Goal: Communication & Community: Answer question/provide support

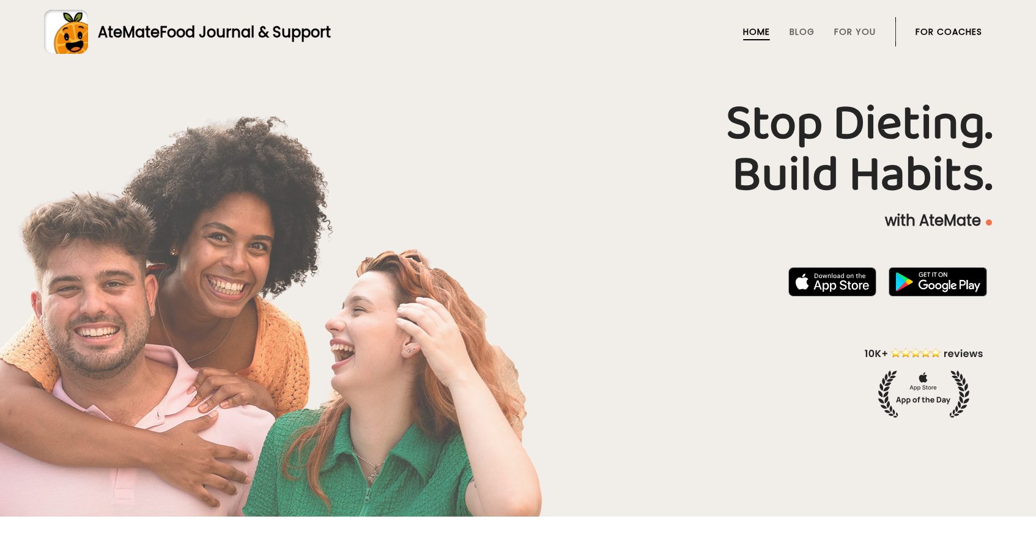
click at [969, 36] on link "For Coaches" at bounding box center [949, 32] width 67 height 10
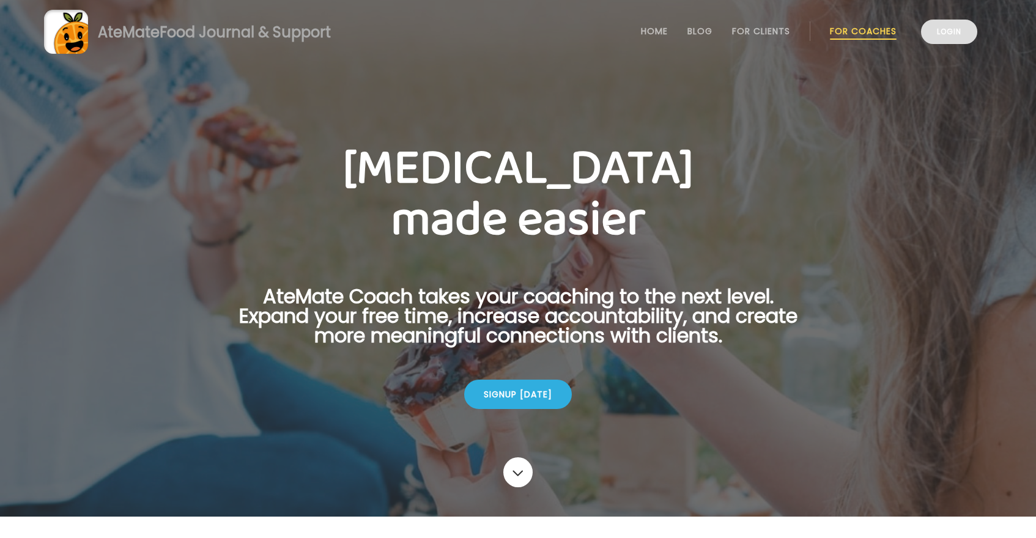
click at [961, 40] on link "Login" at bounding box center [949, 32] width 56 height 24
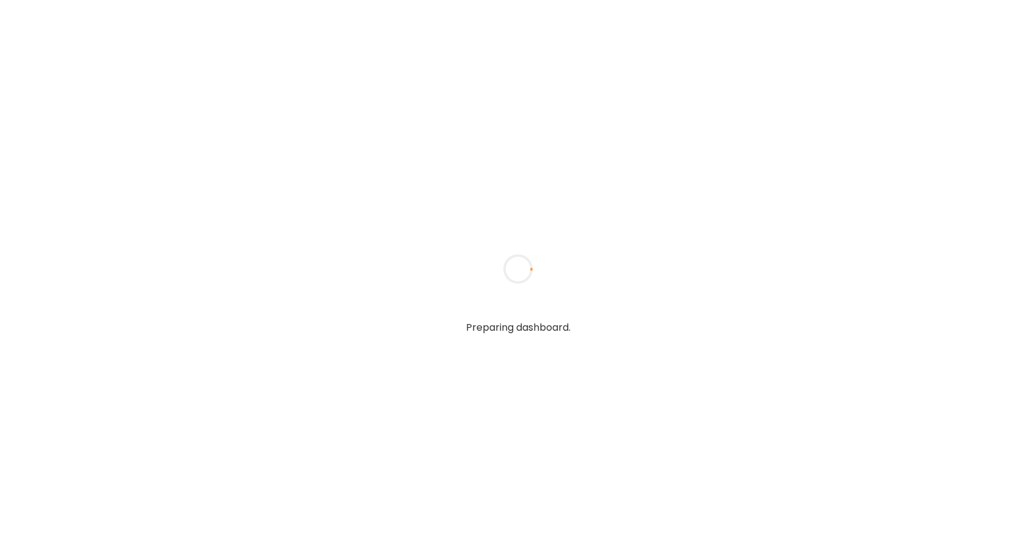
type textarea "**********"
type input "*****"
type input "**********"
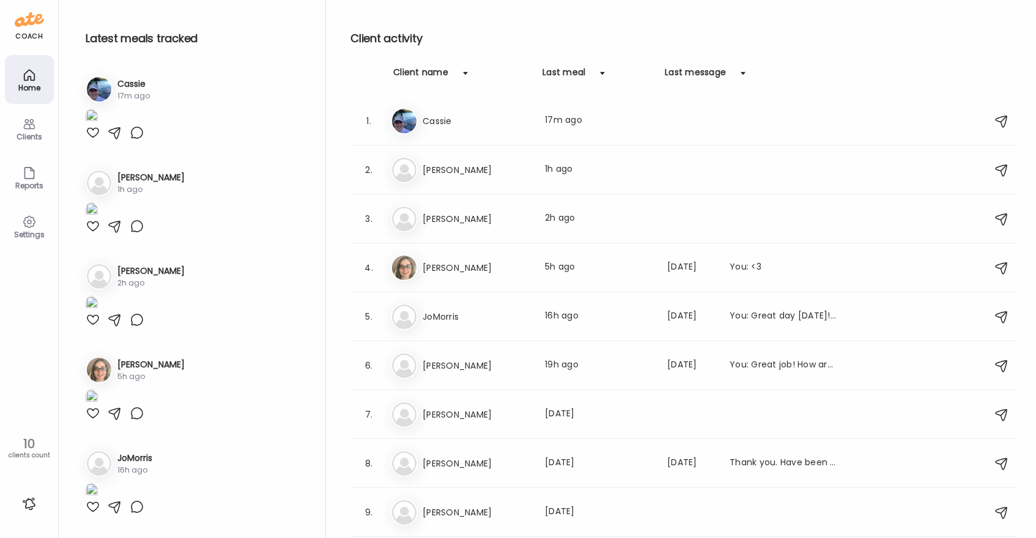
click at [93, 140] on div at bounding box center [93, 132] width 15 height 15
click at [486, 122] on h3 "Cassie" at bounding box center [477, 121] width 108 height 15
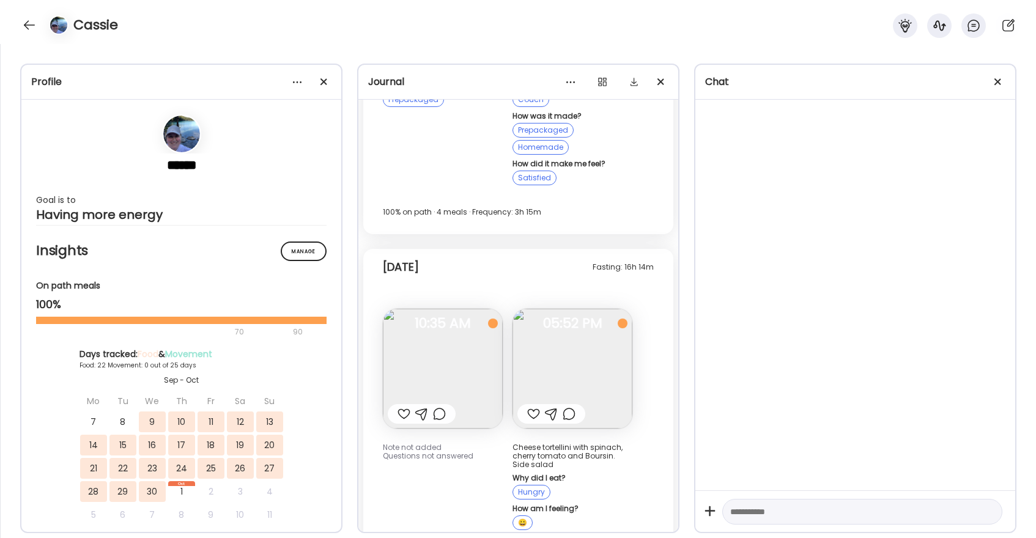
scroll to position [13366, 0]
click at [28, 23] on div at bounding box center [30, 25] width 20 height 20
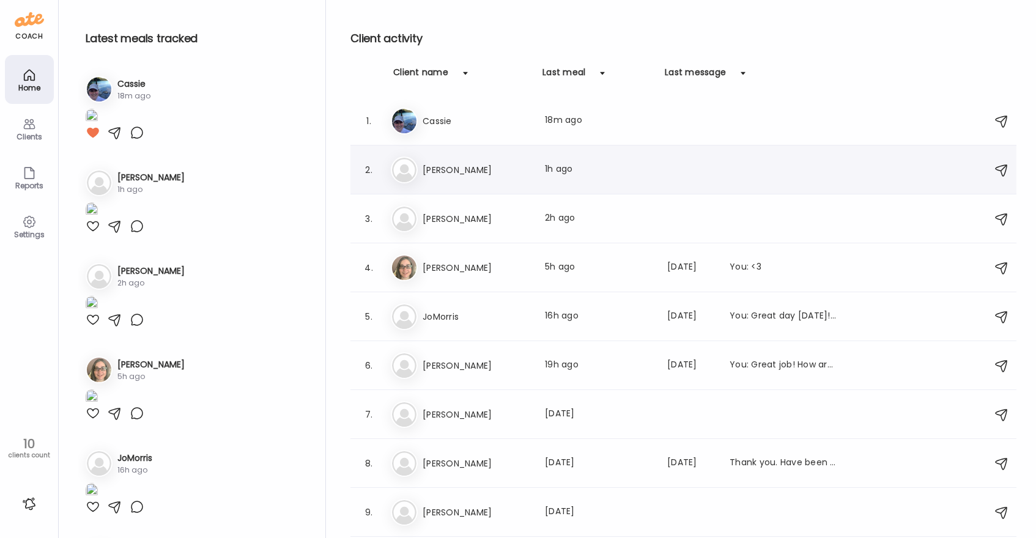
click at [437, 172] on h3 "[PERSON_NAME]" at bounding box center [477, 170] width 108 height 15
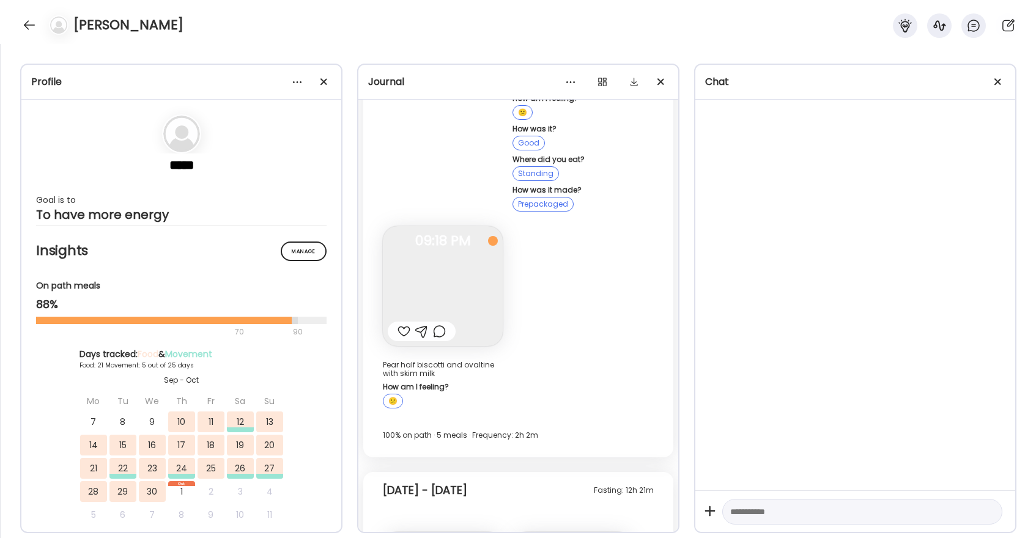
scroll to position [13426, 0]
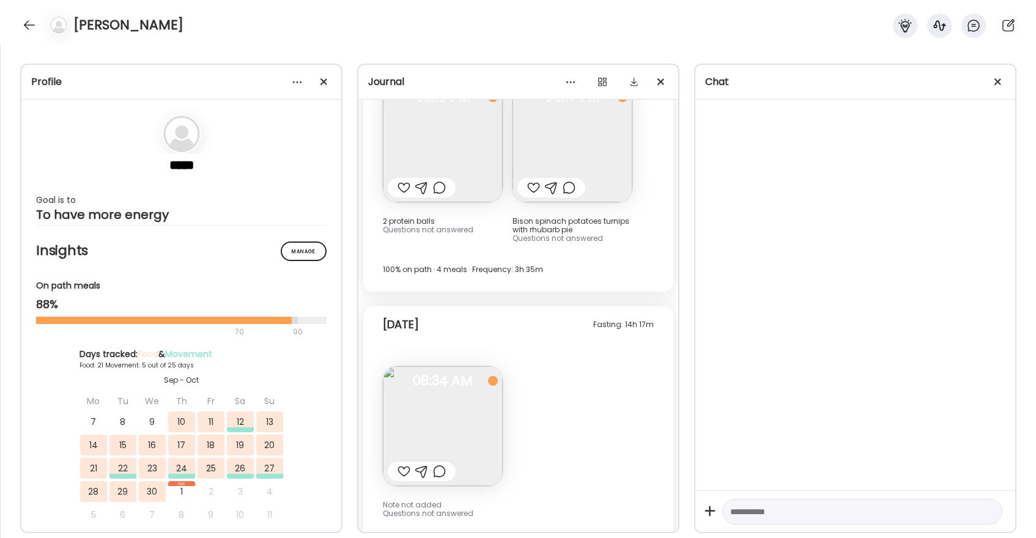
click at [402, 464] on div at bounding box center [404, 471] width 13 height 15
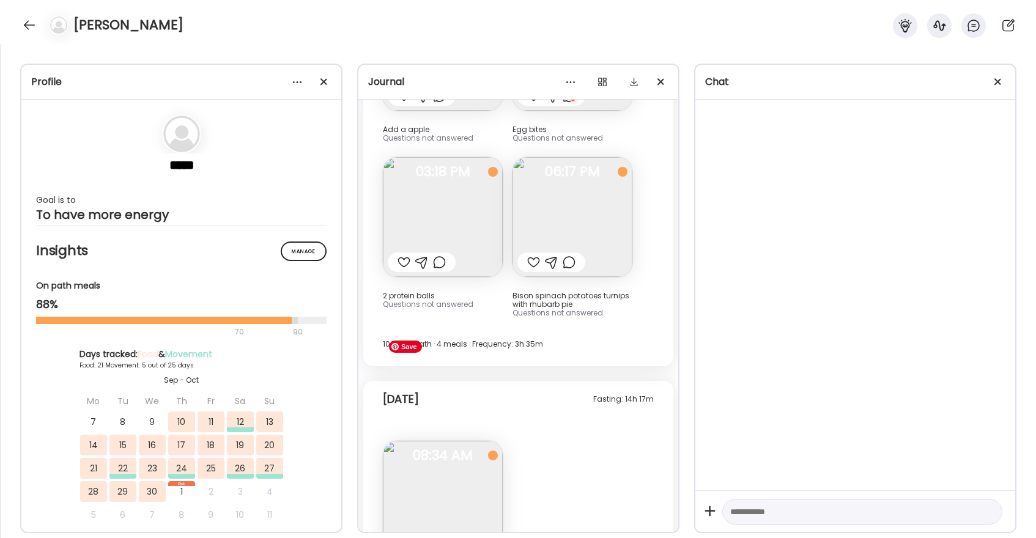
scroll to position [13350, 0]
click at [31, 20] on div at bounding box center [30, 25] width 20 height 20
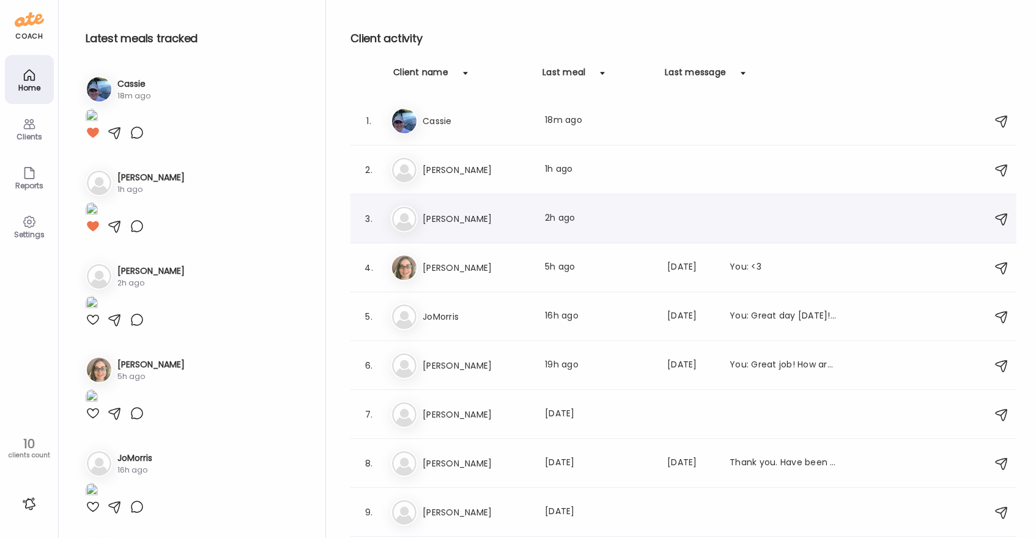
click at [465, 220] on h3 "[PERSON_NAME]" at bounding box center [477, 219] width 108 height 15
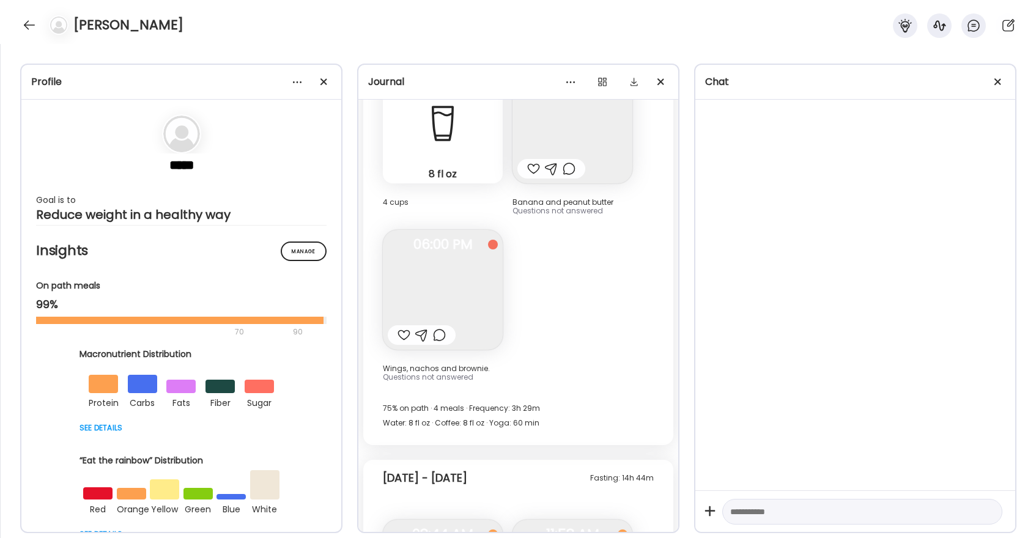
scroll to position [17952, 0]
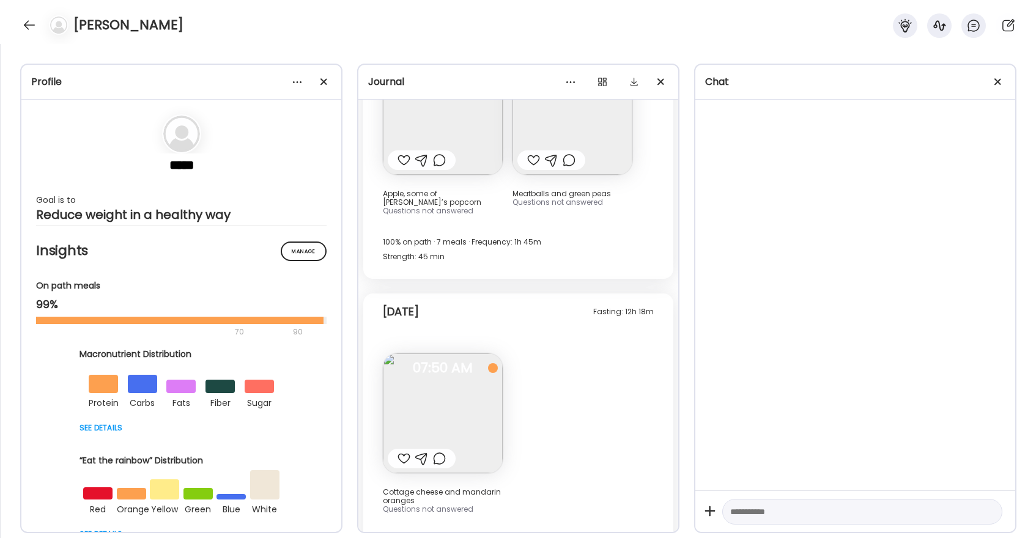
click at [402, 451] on div at bounding box center [404, 458] width 13 height 15
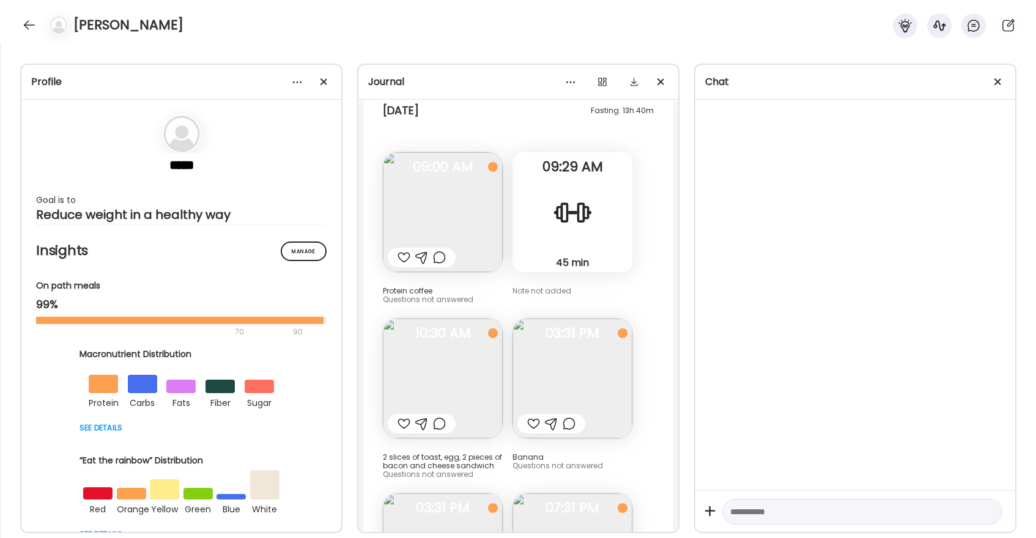
scroll to position [17341, 0]
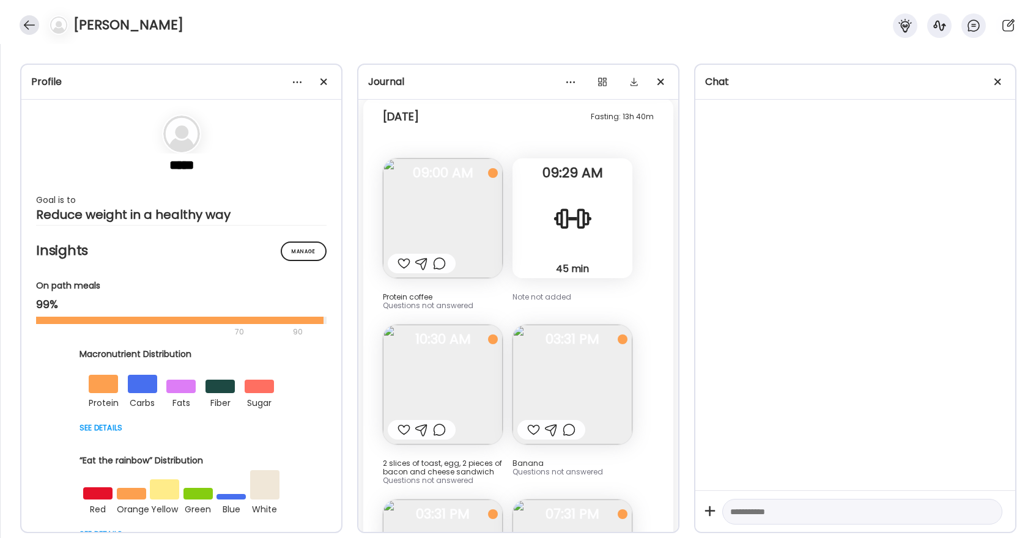
click at [37, 28] on div at bounding box center [30, 25] width 20 height 20
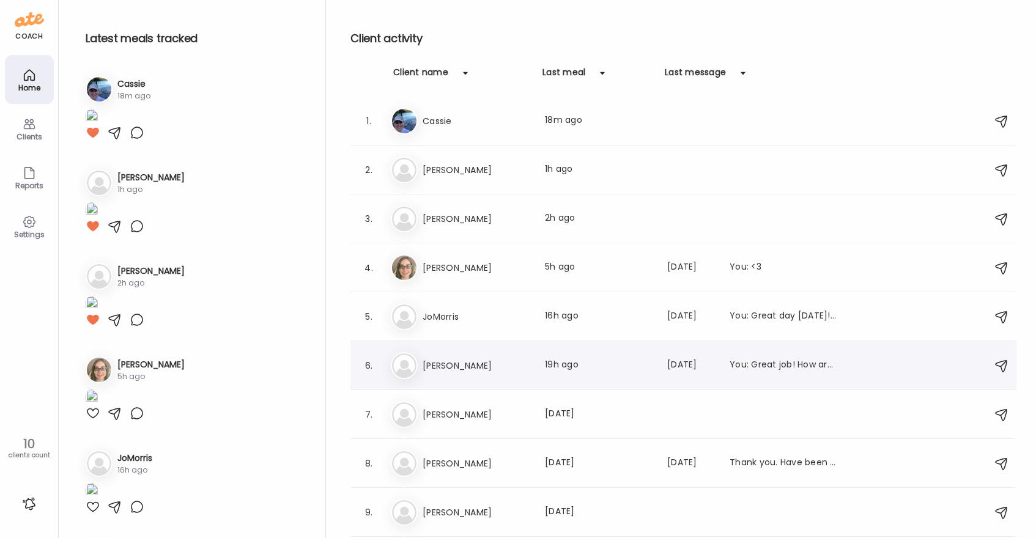
click at [495, 372] on h3 "[PERSON_NAME]" at bounding box center [477, 365] width 108 height 15
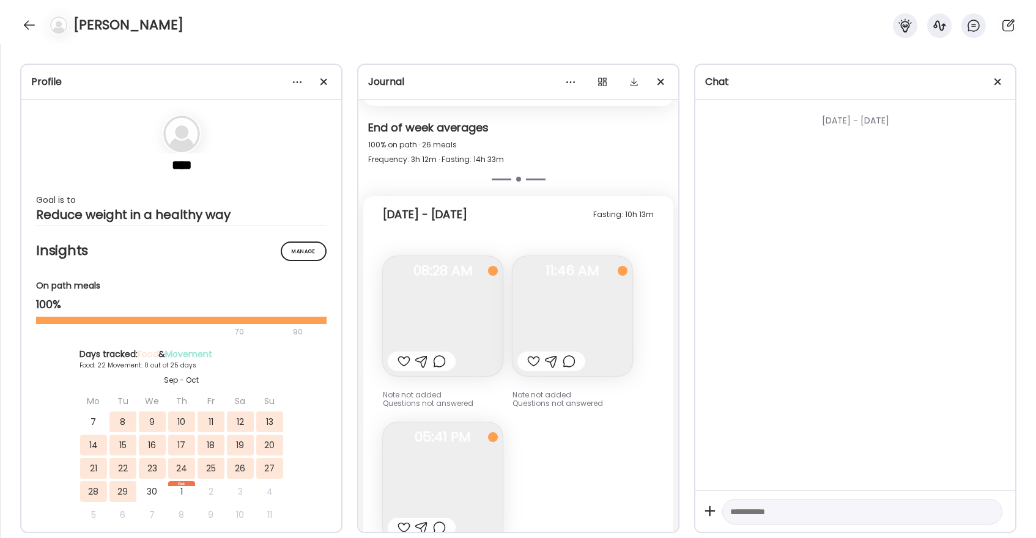
scroll to position [10089, 0]
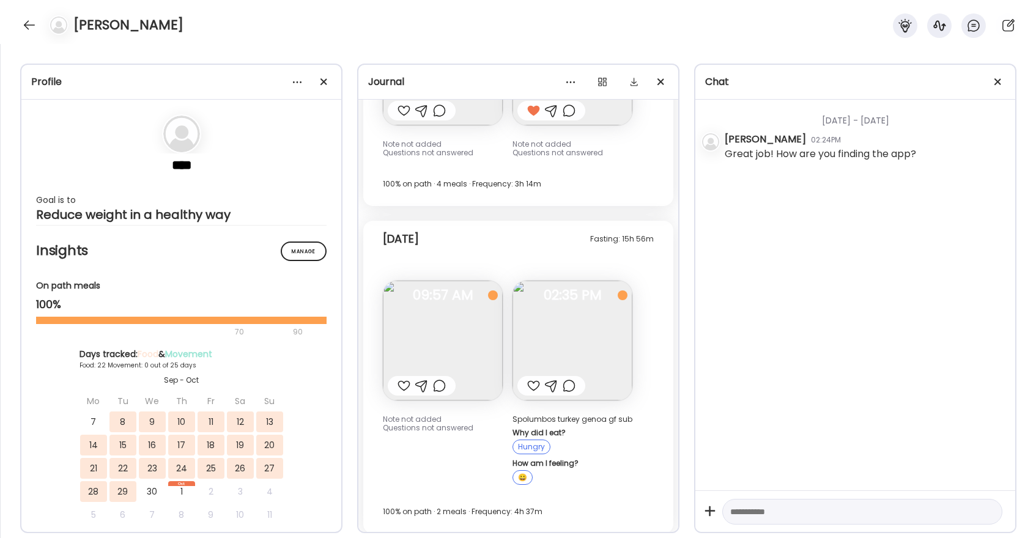
click at [404, 381] on div at bounding box center [404, 386] width 13 height 15
click at [533, 382] on div at bounding box center [533, 386] width 13 height 15
click at [569, 383] on div at bounding box center [569, 386] width 13 height 15
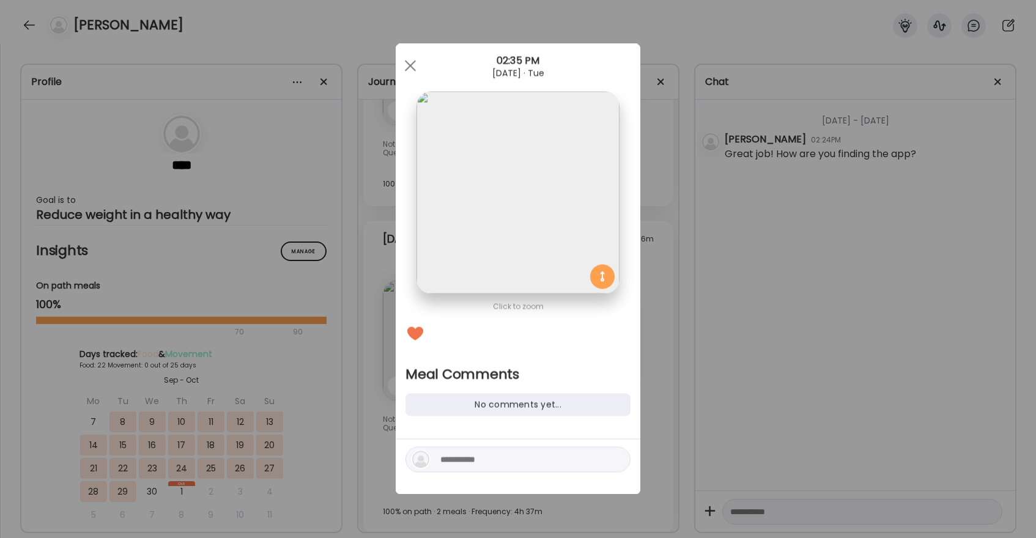
click at [520, 465] on textarea at bounding box center [522, 460] width 165 height 15
type textarea "**********"
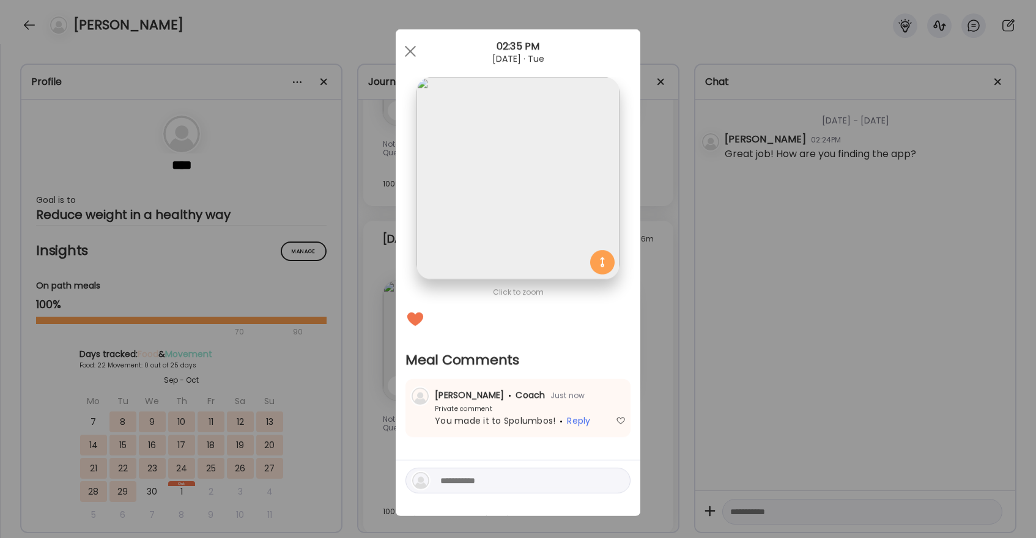
click at [410, 54] on div at bounding box center [410, 51] width 24 height 24
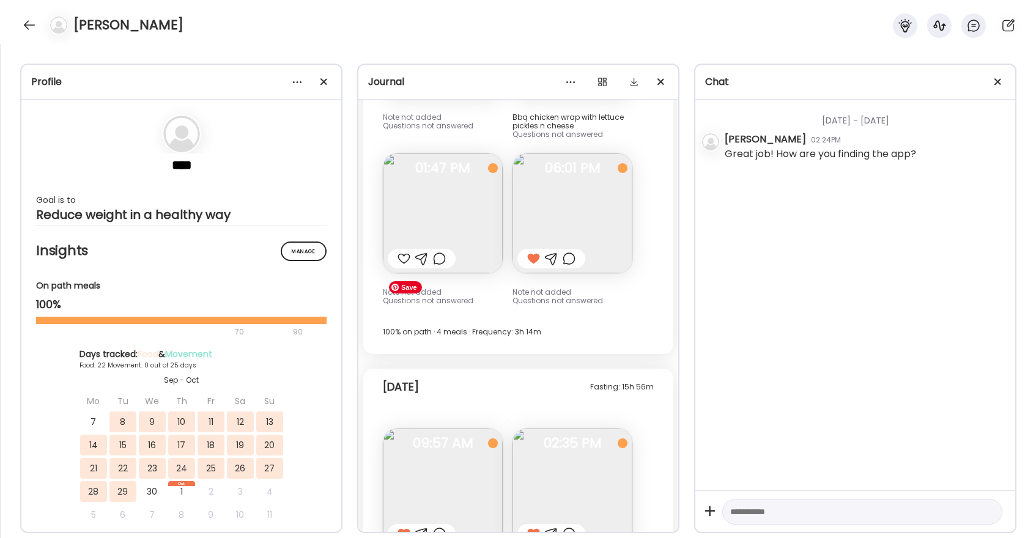
scroll to position [9939, 0]
click at [29, 26] on div at bounding box center [30, 25] width 20 height 20
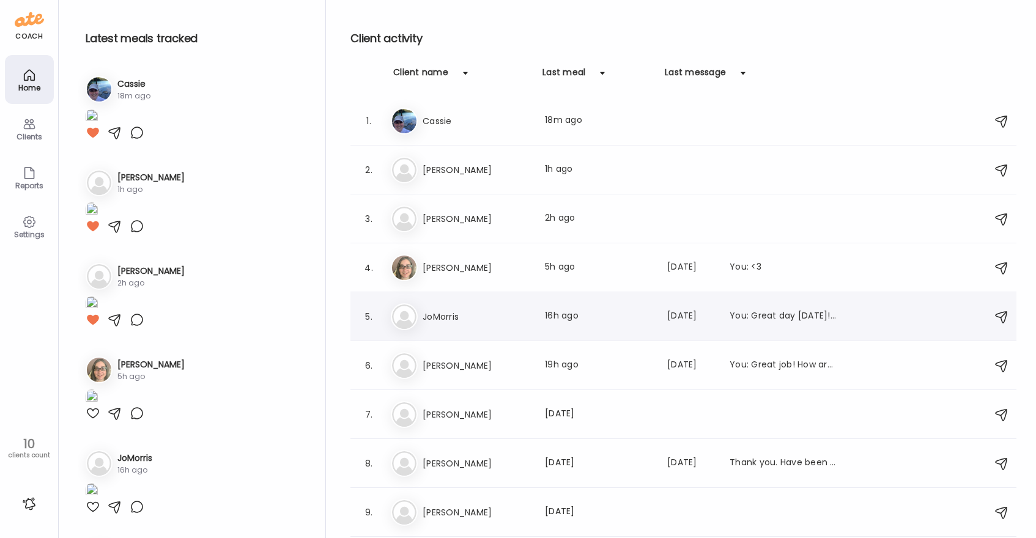
click at [424, 308] on div "Jo JoMorris Last meal: 16h ago Last message: [DATE] You: Great day [DATE]! Good…" at bounding box center [685, 316] width 589 height 27
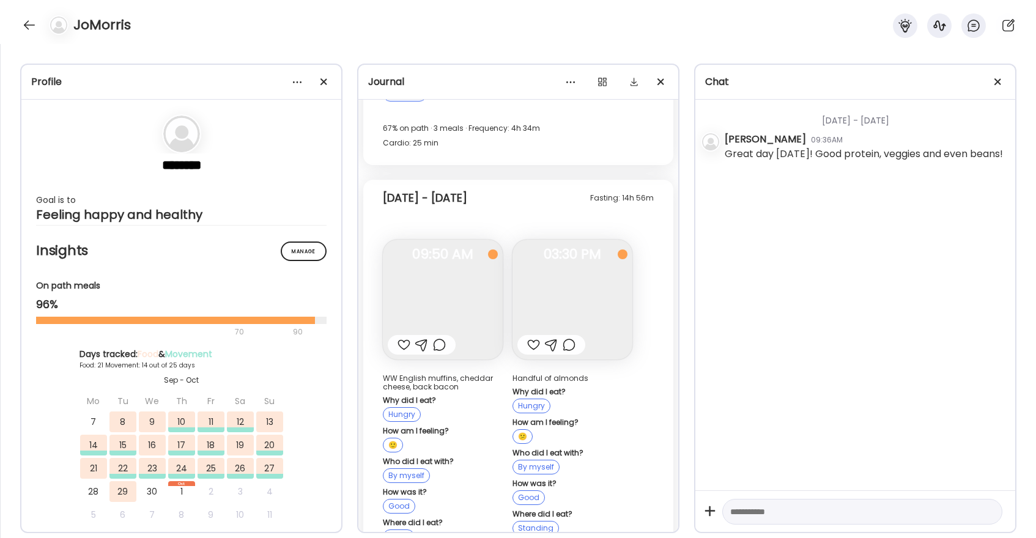
scroll to position [19041, 0]
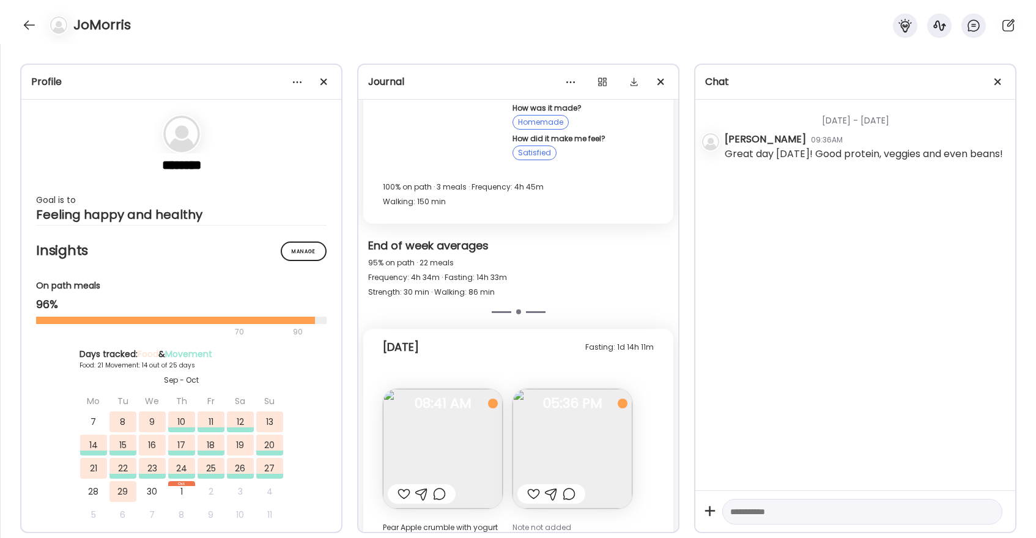
click at [405, 487] on div at bounding box center [404, 494] width 13 height 15
click at [530, 487] on div at bounding box center [533, 494] width 13 height 15
click at [35, 25] on div at bounding box center [30, 25] width 20 height 20
